Goal: Register for event/course

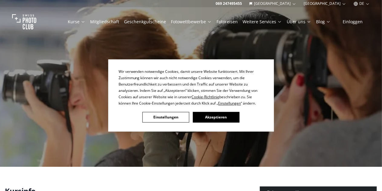
click at [224, 114] on button "Akzeptieren" at bounding box center [215, 117] width 47 height 11
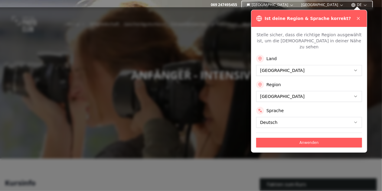
scroll to position [8, 0]
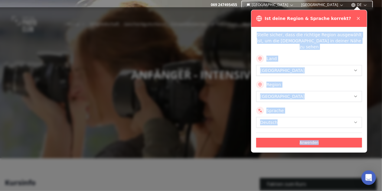
drag, startPoint x: 228, startPoint y: 66, endPoint x: 354, endPoint y: 18, distance: 135.1
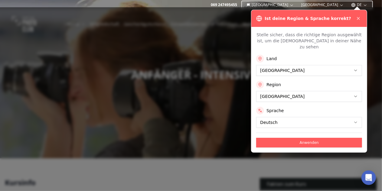
click at [354, 18] on div "Ist deine Region & Sprache korrekt?" at bounding box center [309, 18] width 106 height 7
click at [296, 4] on button "[GEOGRAPHIC_DATA]" at bounding box center [270, 4] width 52 height 7
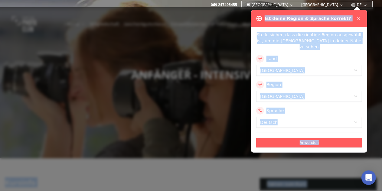
drag, startPoint x: 167, startPoint y: 64, endPoint x: 313, endPoint y: -18, distance: 167.1
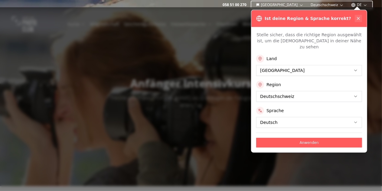
click at [357, 18] on icon at bounding box center [358, 18] width 5 height 5
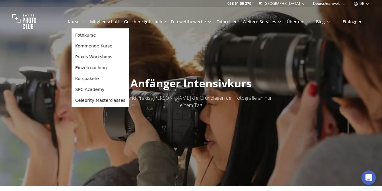
click at [79, 22] on link "Kurse" at bounding box center [77, 22] width 18 height 6
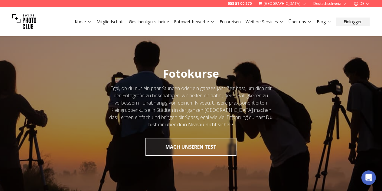
click at [264, 108] on div "Egal, ob du nur ein paar Stunden oder ein ganzes Jahr Zeit hast, um dich mit de…" at bounding box center [191, 107] width 164 height 44
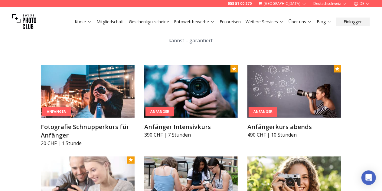
scroll to position [324, 0]
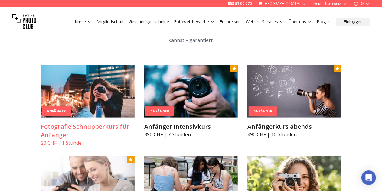
click at [63, 86] on img at bounding box center [87, 91] width 93 height 53
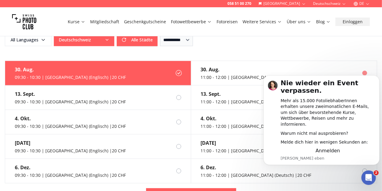
scroll to position [509, 0]
